Goal: Navigation & Orientation: Find specific page/section

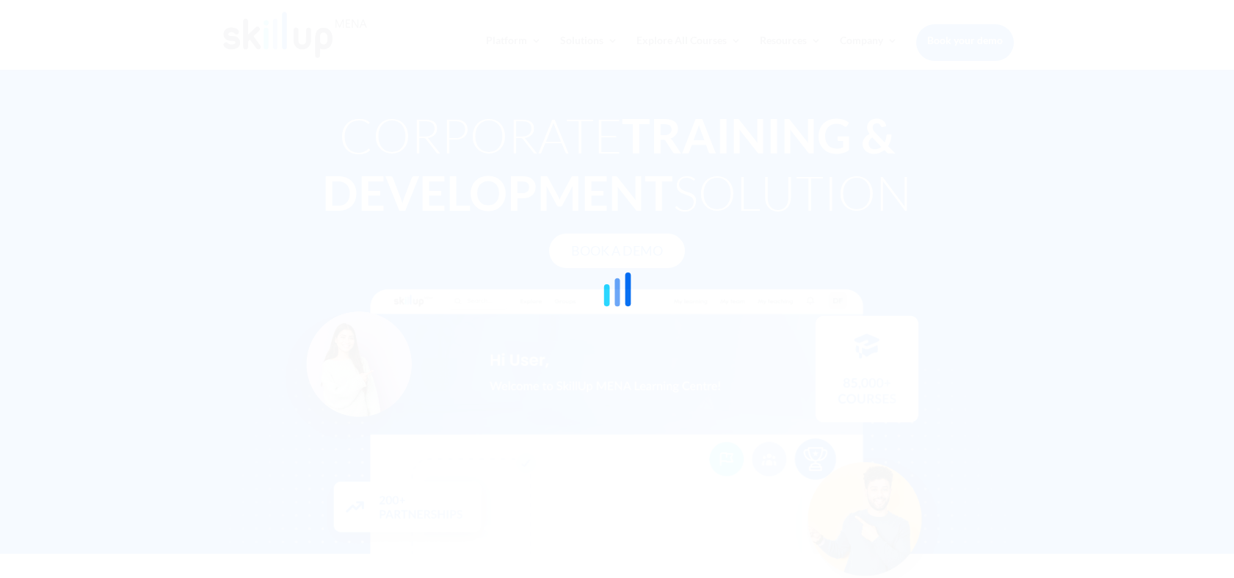
click at [1166, 113] on div at bounding box center [617, 289] width 1234 height 578
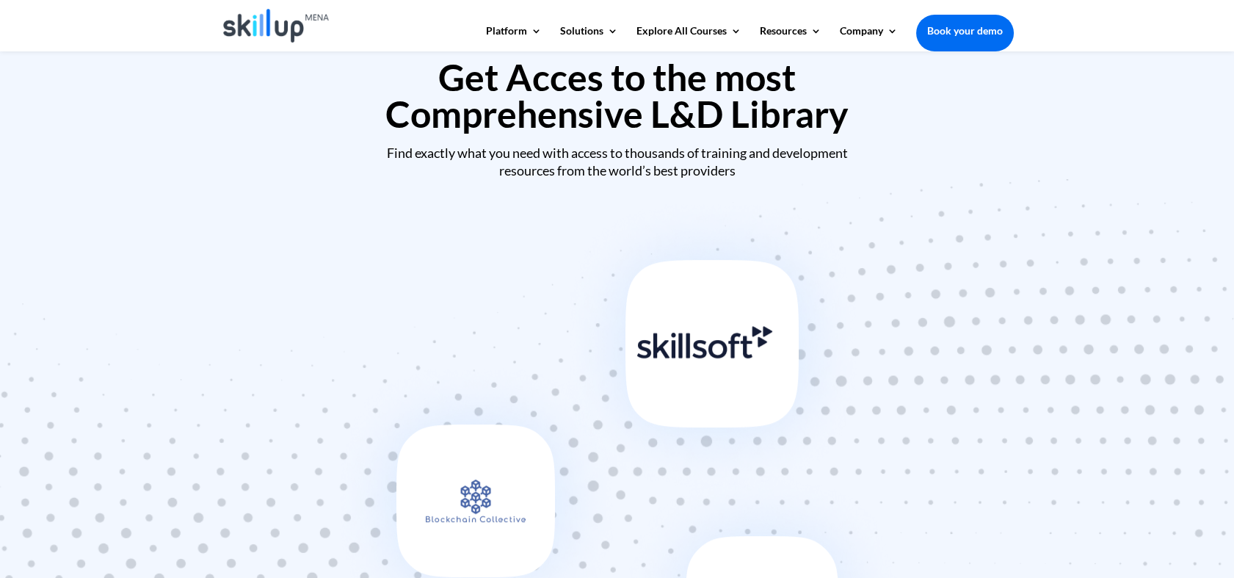
scroll to position [816, 0]
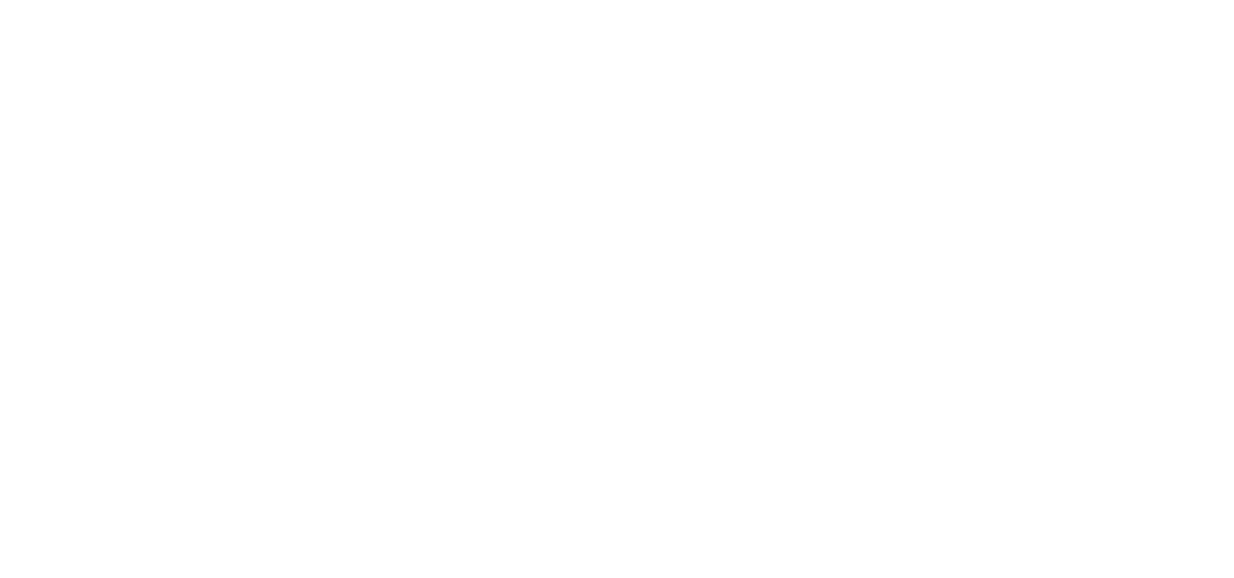
scroll to position [816, 0]
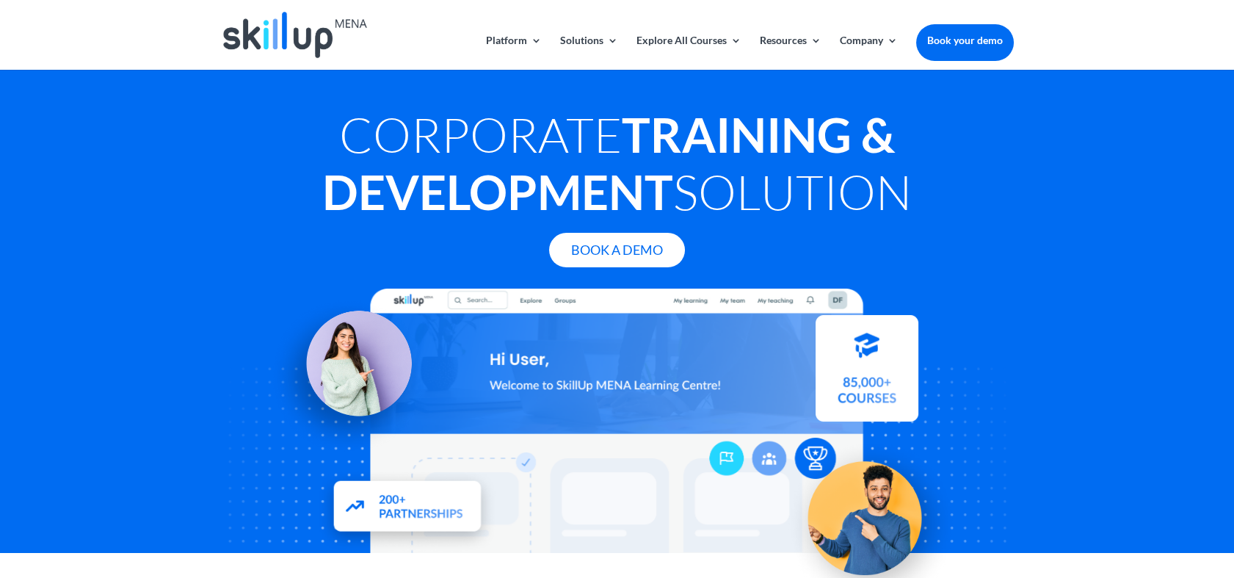
click at [409, 51] on div at bounding box center [617, 35] width 793 height 70
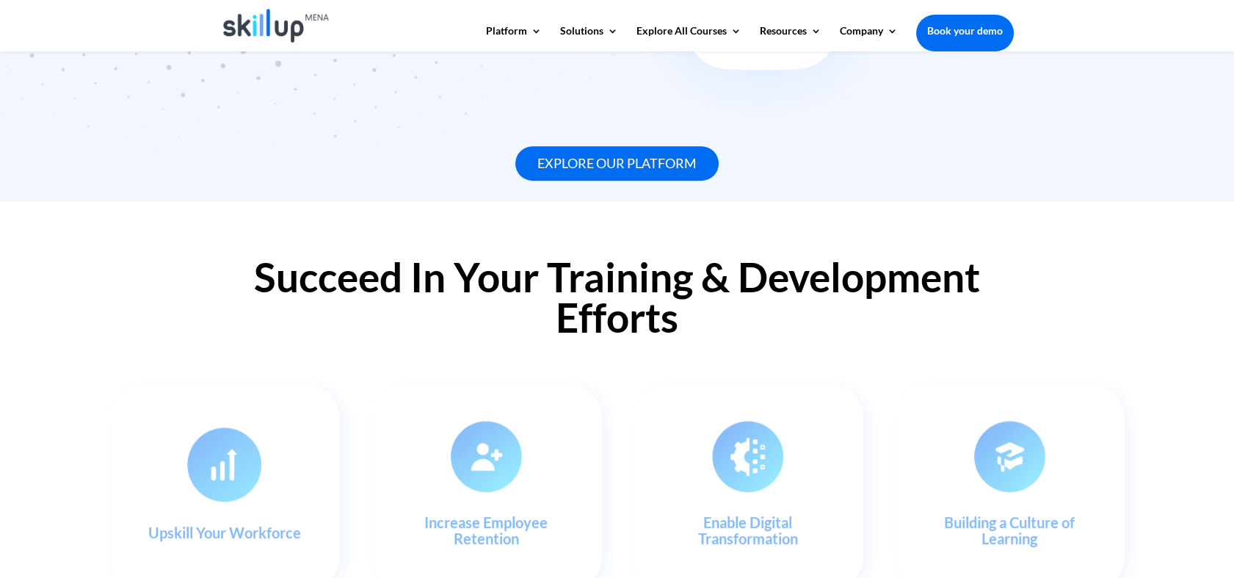
scroll to position [1060, 0]
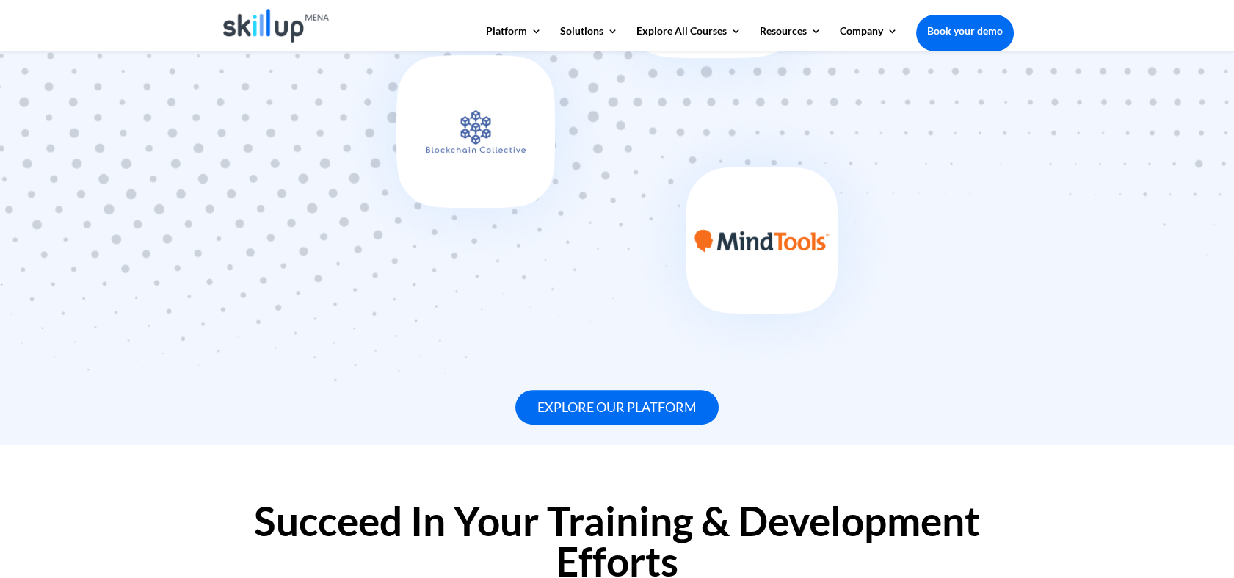
drag, startPoint x: 361, startPoint y: 250, endPoint x: 308, endPoint y: 201, distance: 71.7
click at [308, 201] on div at bounding box center [617, 102] width 1234 height 570
click at [27, 183] on div at bounding box center [617, 102] width 1234 height 570
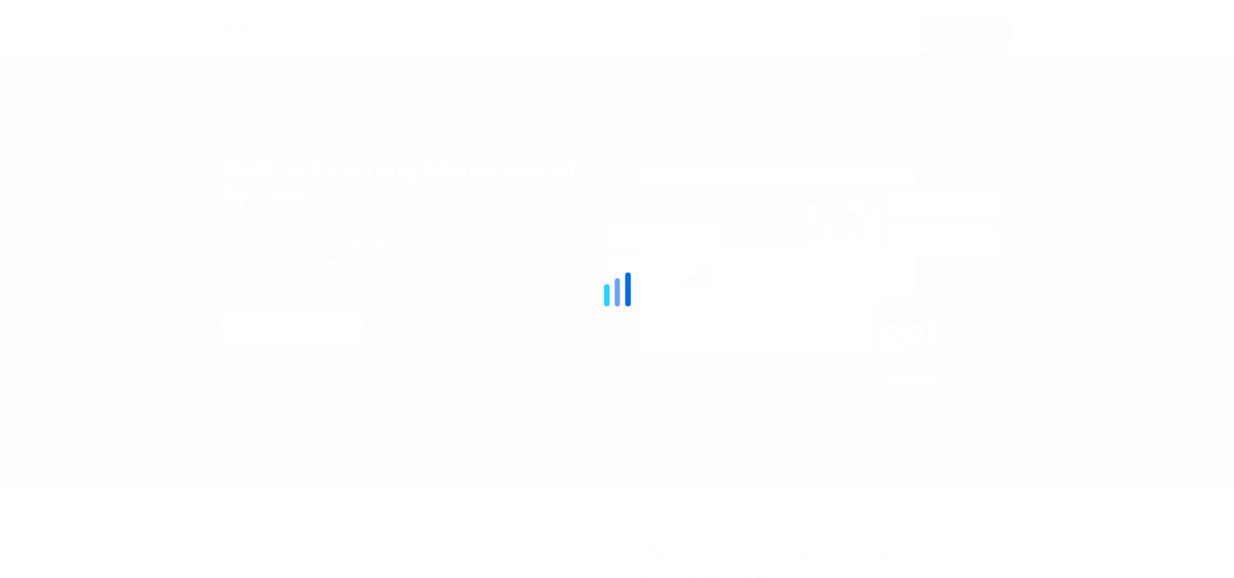
scroll to position [1795, 0]
